Goal: Task Accomplishment & Management: Manage account settings

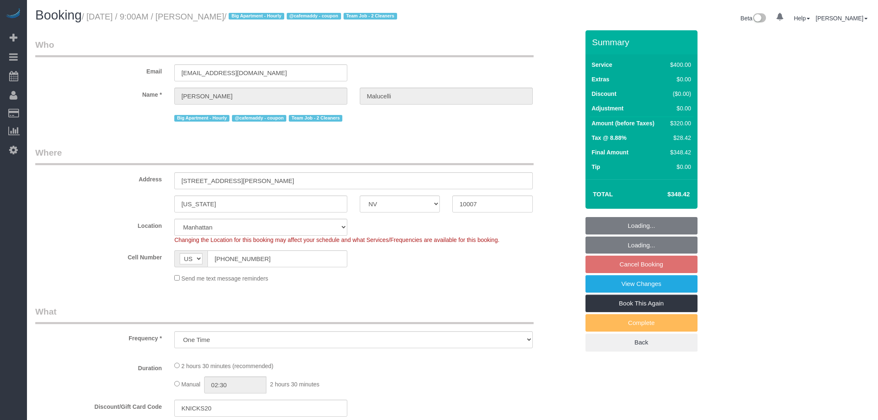
select select "NV"
select select "number:57"
select select "number:72"
select select "number:15"
select select "number:5"
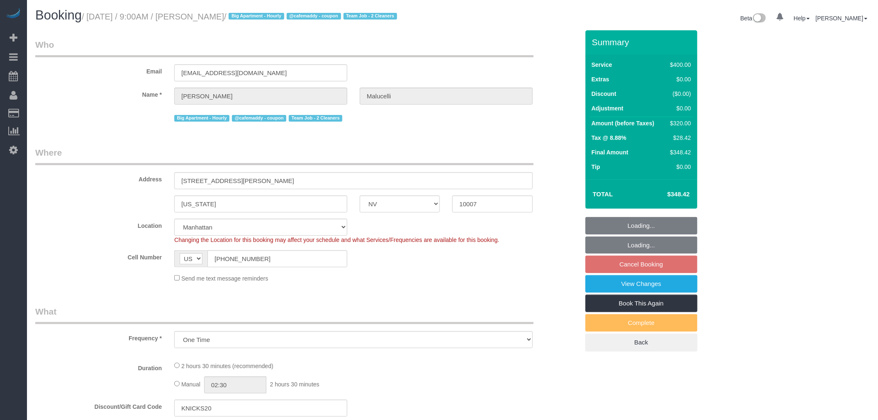
select select "object:851"
select select "string:stripe-pm_1S2ecx4VGloSiKo7WvMfap5Y"
select select "150"
select select "spot2"
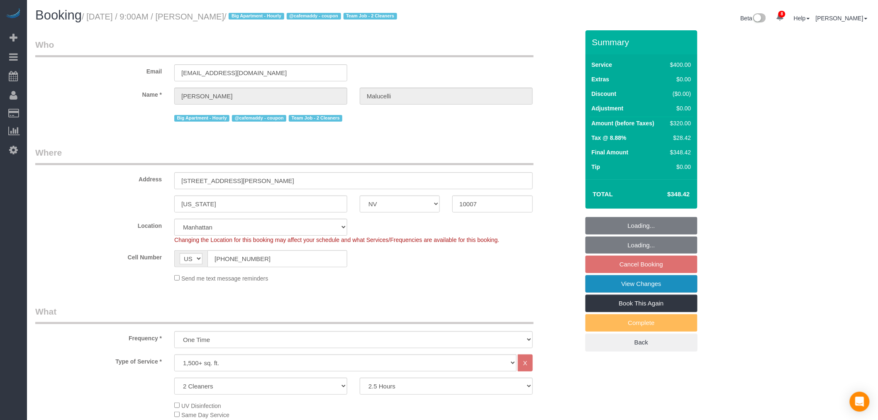
click at [653, 293] on link "View Changes" at bounding box center [642, 283] width 112 height 17
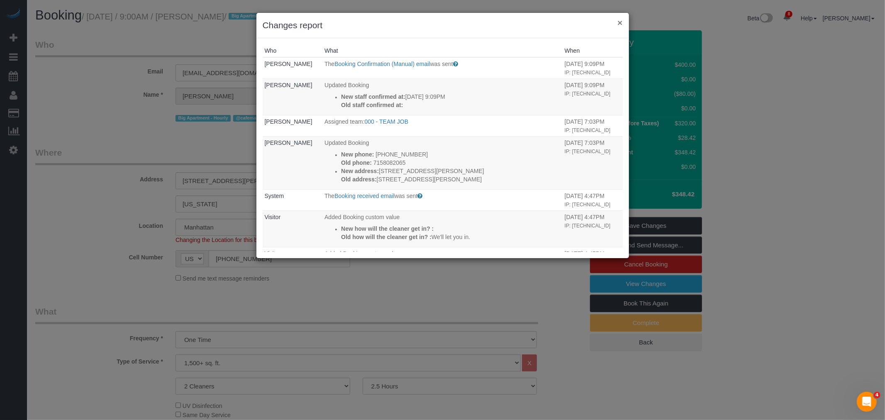
click at [619, 19] on button "×" at bounding box center [619, 22] width 5 height 9
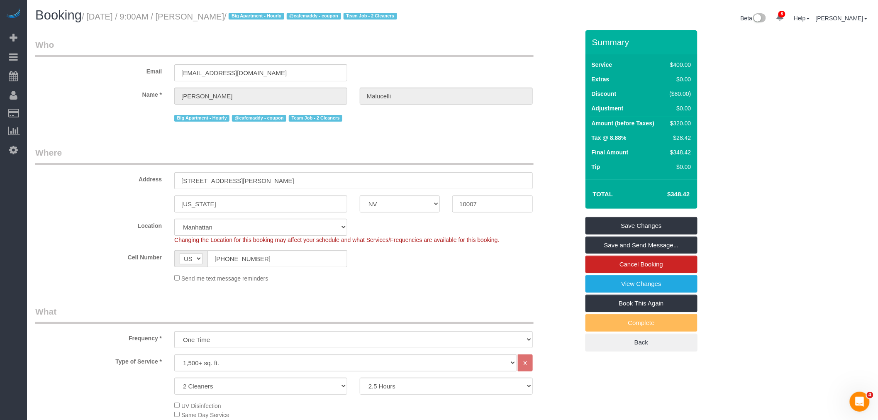
click at [412, 72] on div "Email rodrigomfav@hotmail.com" at bounding box center [307, 60] width 556 height 43
click at [525, 57] on legend "Who" at bounding box center [284, 48] width 498 height 19
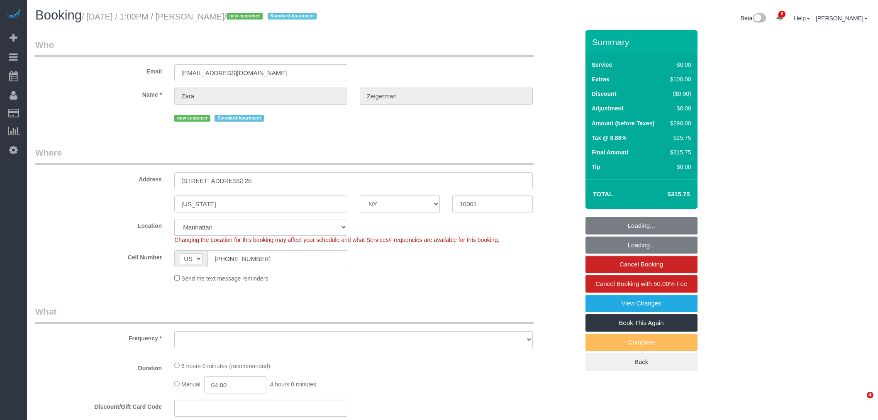
select select "NY"
select select "number:59"
select select "number:90"
select select "number:15"
select select "number:5"
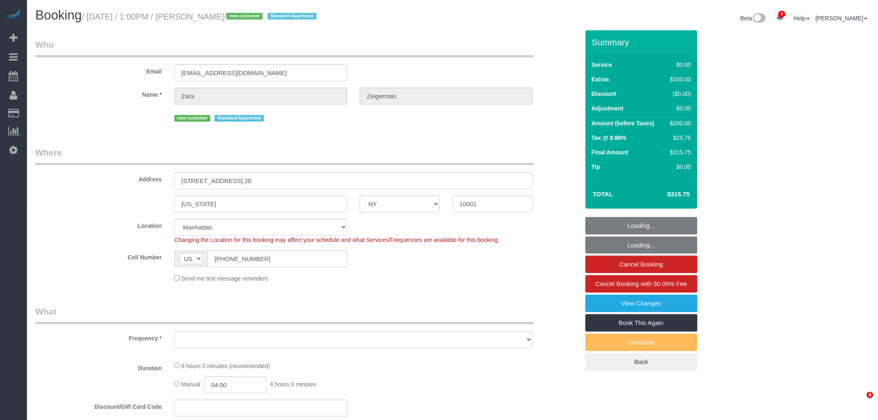
select select "2"
select select "spot1"
select select "object:955"
select select "2"
select select "object:995"
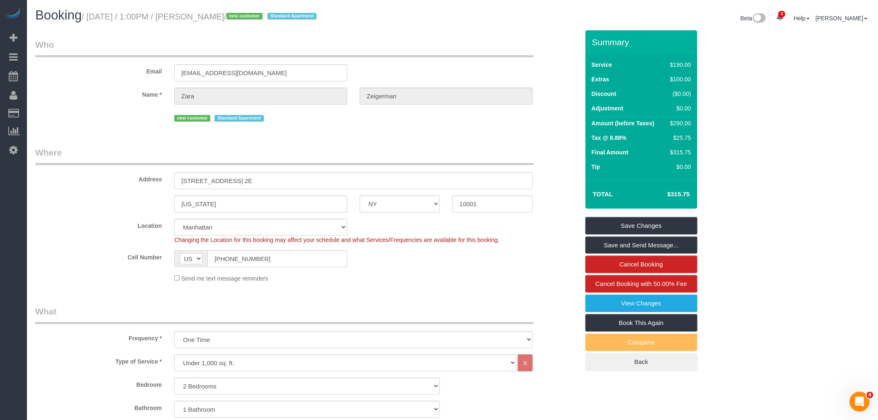
click at [406, 148] on legend "Where" at bounding box center [284, 155] width 498 height 19
click at [102, 19] on small "/ [DATE] / 1:00PM / [PERSON_NAME] / new customer Standard Apartment" at bounding box center [200, 16] width 237 height 9
drag, startPoint x: 251, startPoint y: 12, endPoint x: 258, endPoint y: 14, distance: 7.0
click at [252, 12] on small "/ [DATE] / 1:00PM / [PERSON_NAME] / new customer Standard Apartment" at bounding box center [200, 16] width 237 height 9
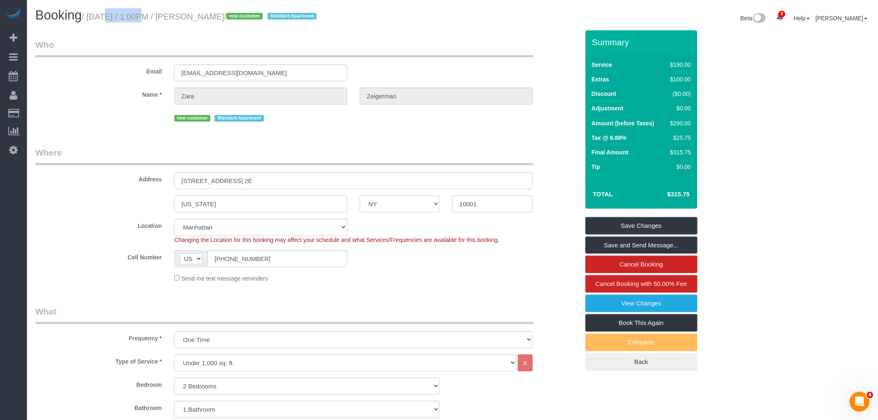
copy small "[DATE] / 1:00PM / [PERSON_NAME]"
click at [410, 41] on legend "Who" at bounding box center [284, 48] width 498 height 19
